Goal: Task Accomplishment & Management: Use online tool/utility

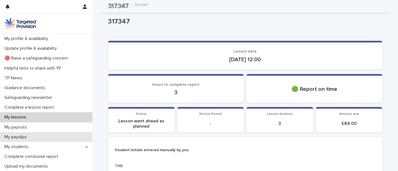
scroll to position [302, 0]
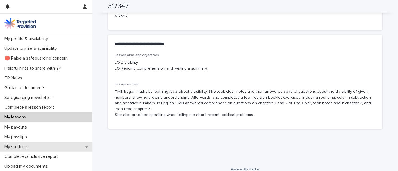
click at [30, 145] on p "My students" at bounding box center [17, 146] width 31 height 5
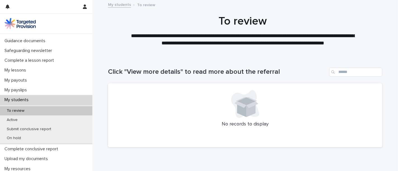
scroll to position [48, 0]
click at [29, 119] on div "Active" at bounding box center [46, 119] width 92 height 9
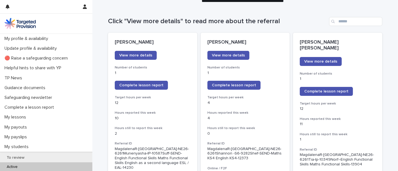
scroll to position [67, 0]
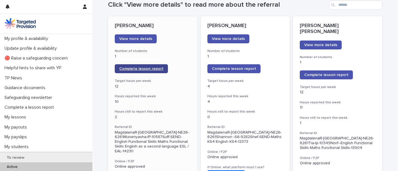
click at [158, 69] on link "Complete lesson report" at bounding box center [141, 68] width 53 height 9
